Goal: Task Accomplishment & Management: Manage account settings

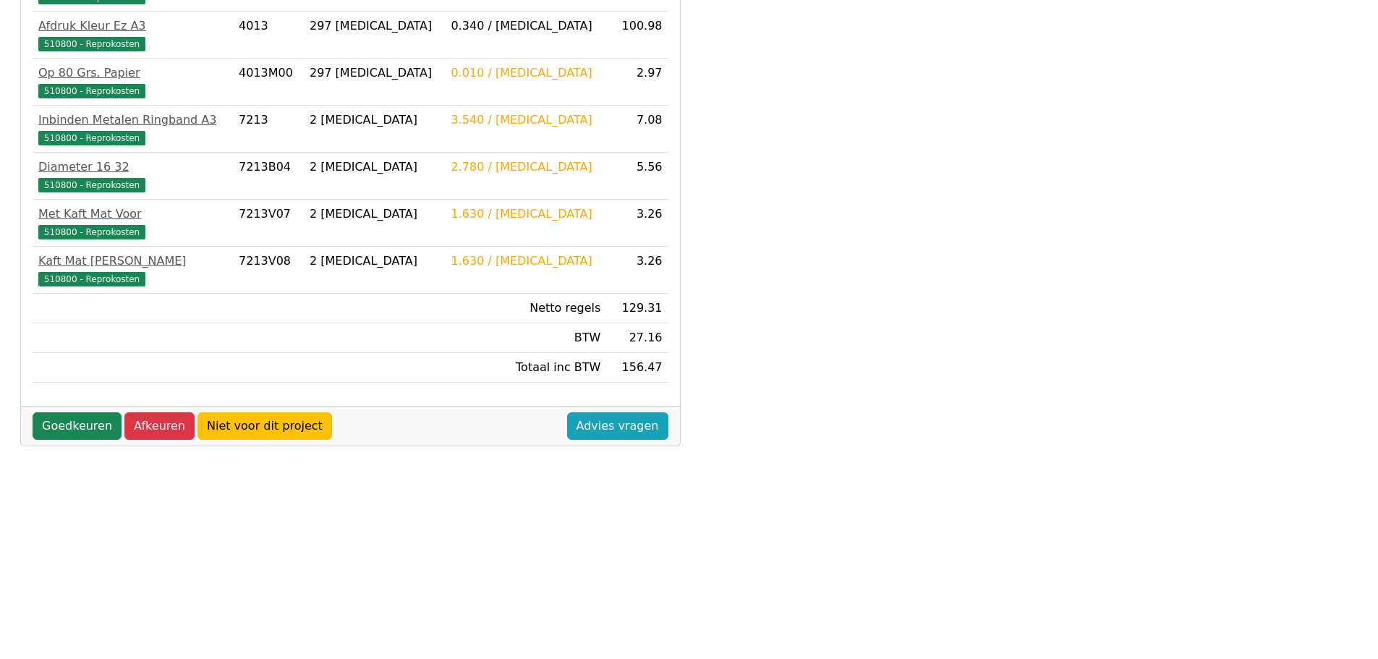
scroll to position [414, 0]
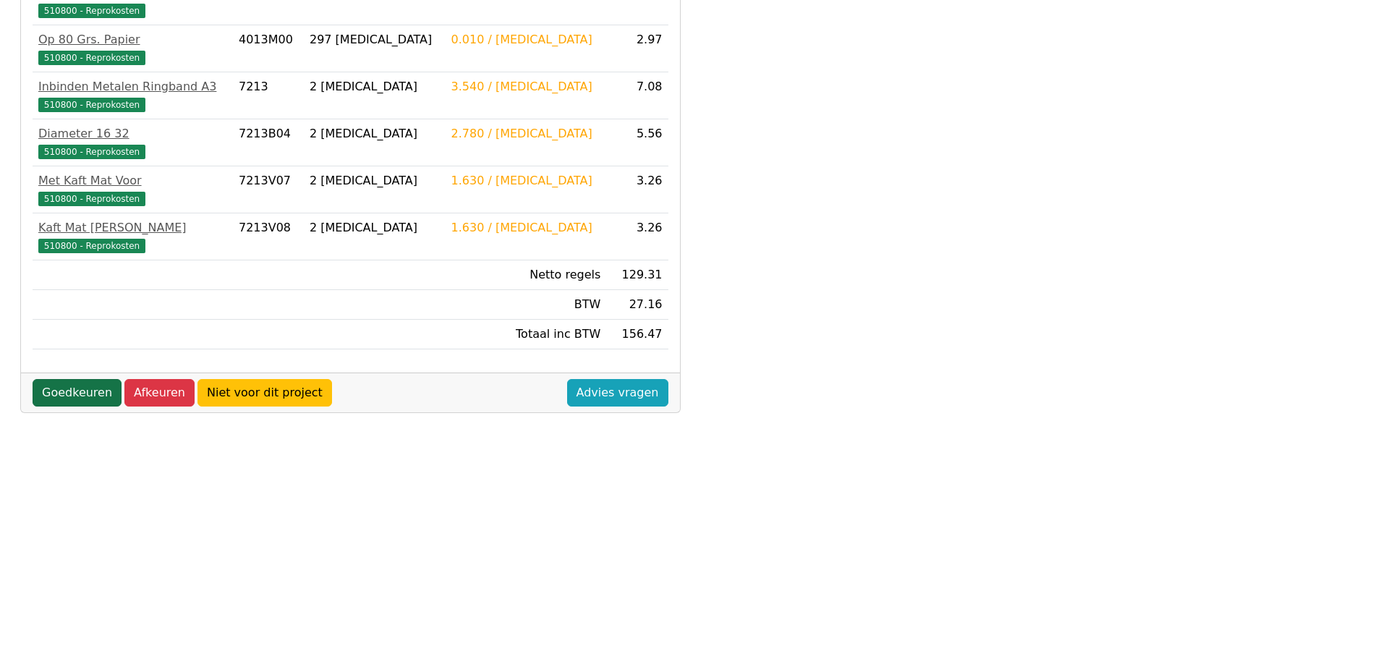
click at [77, 398] on link "Goedkeuren" at bounding box center [77, 392] width 89 height 27
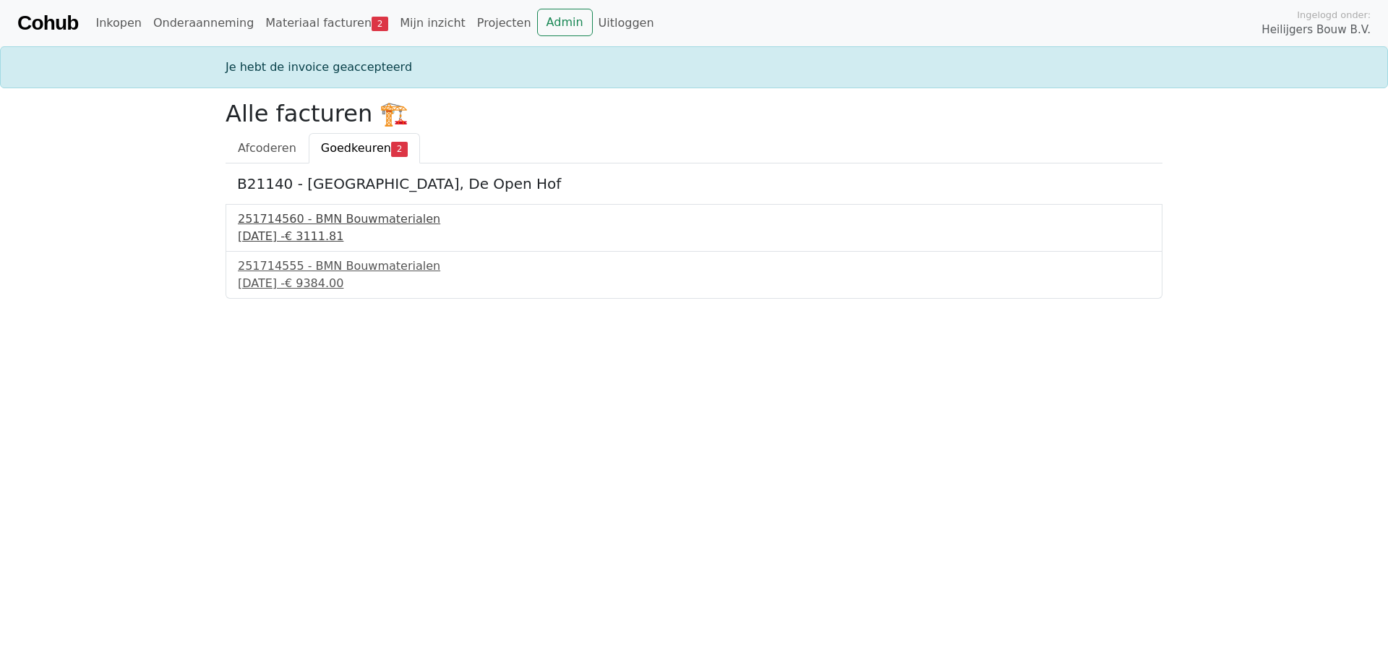
click at [340, 229] on div "[DATE] - € 3111.81" at bounding box center [694, 236] width 913 height 17
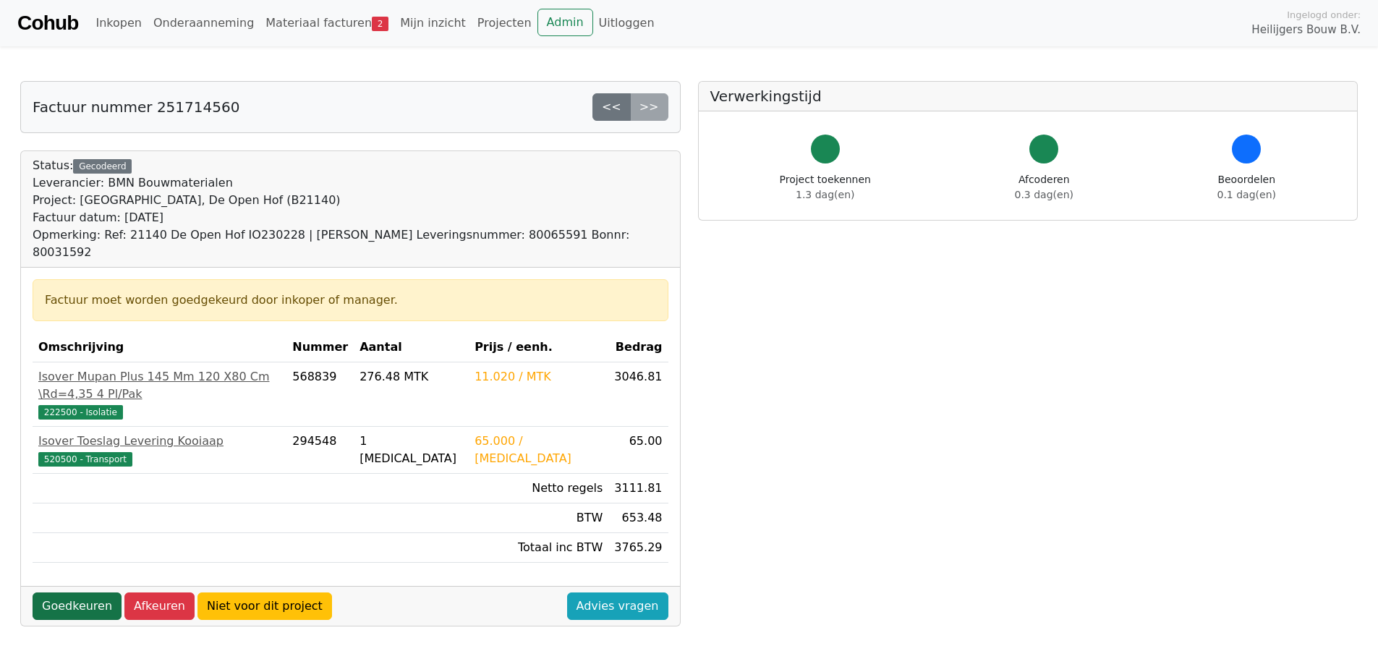
click at [74, 592] on link "Goedkeuren" at bounding box center [77, 605] width 89 height 27
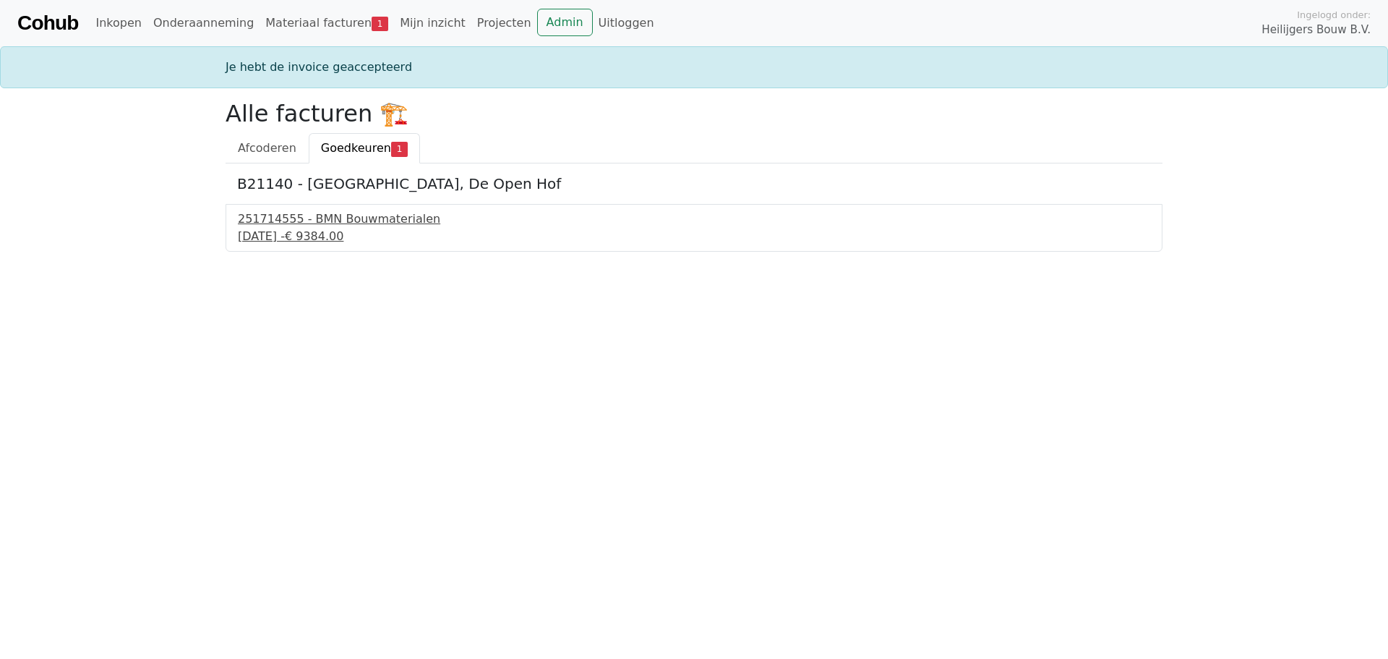
click at [313, 223] on div "251714555 - BMN Bouwmaterialen" at bounding box center [694, 218] width 913 height 17
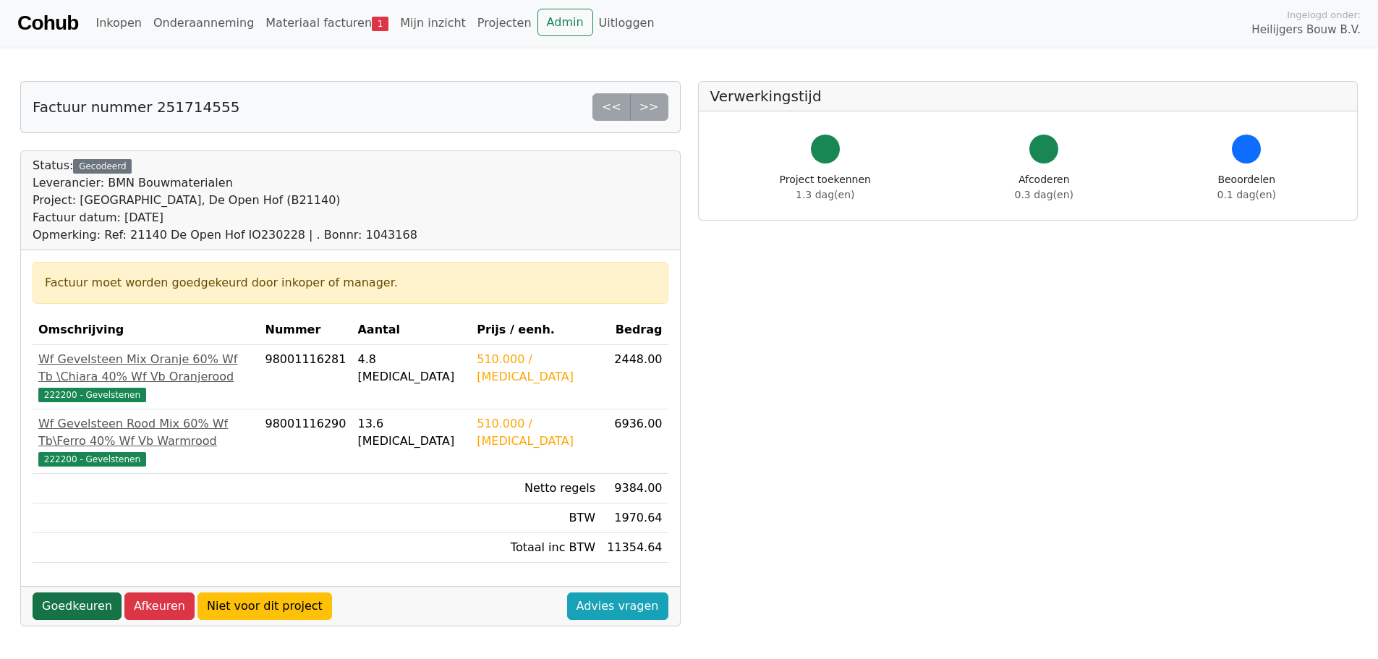
click at [63, 611] on link "Goedkeuren" at bounding box center [77, 605] width 89 height 27
